Goal: Task Accomplishment & Management: Use online tool/utility

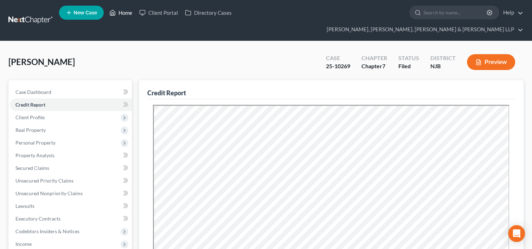
click at [122, 13] on link "Home" at bounding box center [121, 12] width 30 height 13
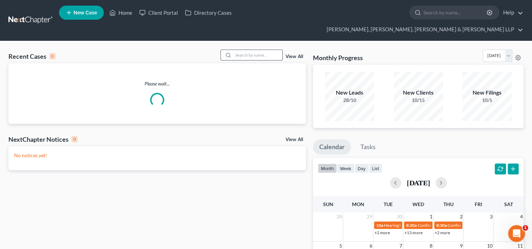
click at [249, 50] on input "search" at bounding box center [257, 55] width 49 height 10
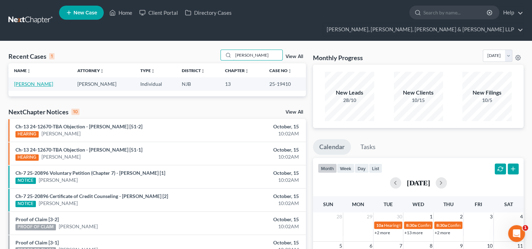
type input "[PERSON_NAME]"
click at [46, 81] on link "[PERSON_NAME]" at bounding box center [33, 84] width 39 height 6
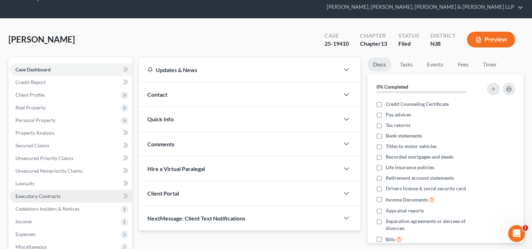
scroll to position [35, 0]
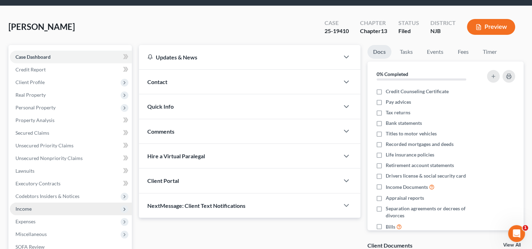
click at [31, 206] on span "Income" at bounding box center [23, 209] width 16 height 6
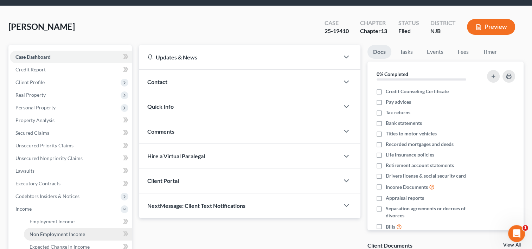
click at [50, 231] on span "Non Employment Income" at bounding box center [58, 234] width 56 height 6
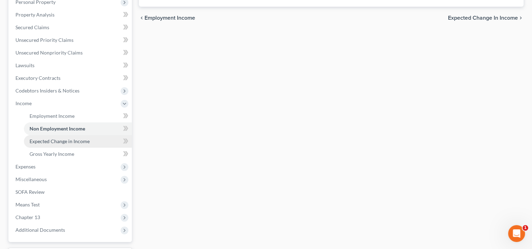
click at [83, 138] on span "Expected Change in Income" at bounding box center [60, 141] width 60 height 6
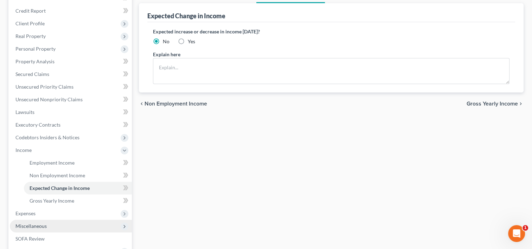
scroll to position [106, 0]
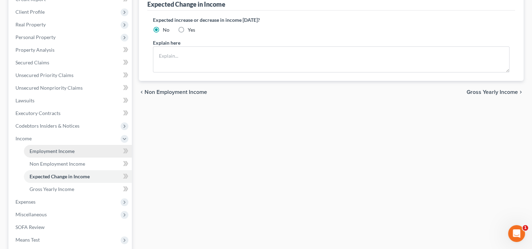
click at [82, 145] on link "Employment Income" at bounding box center [78, 151] width 108 height 13
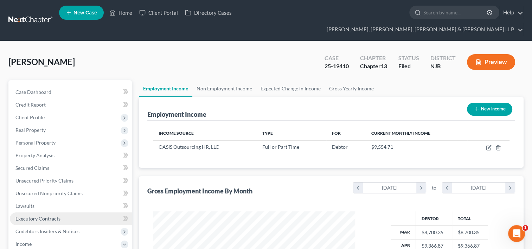
scroll to position [125, 216]
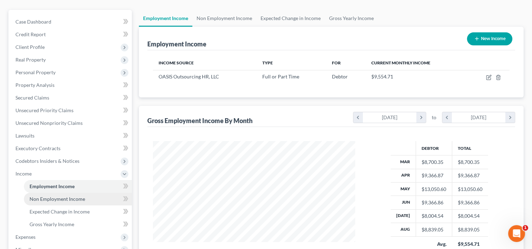
click at [95, 193] on link "Non Employment Income" at bounding box center [78, 199] width 108 height 13
